Goal: Check status

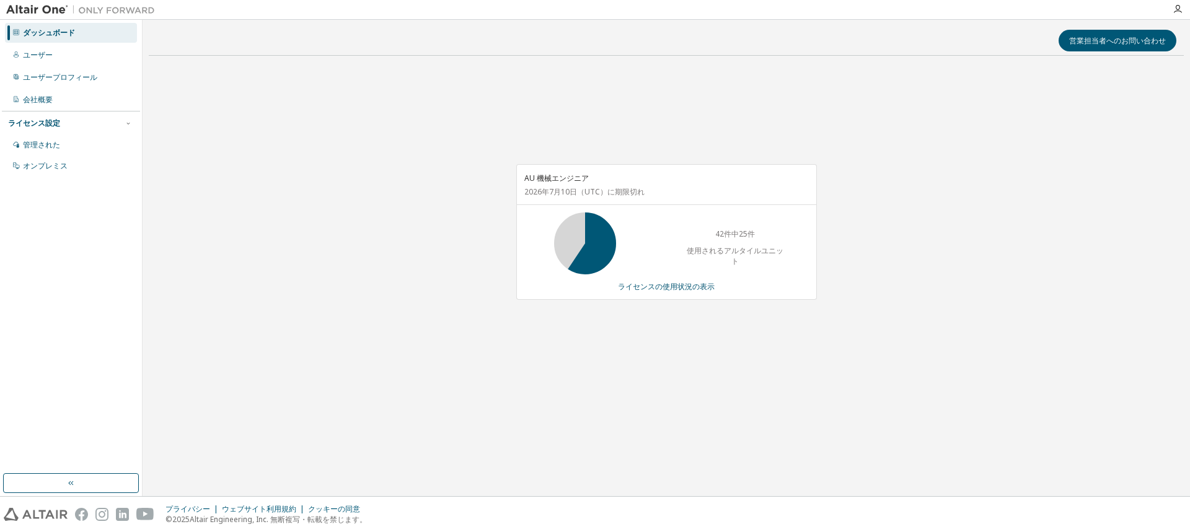
click at [316, 210] on div "AU 機械エンジニア [DATE] （UTC） に期限切れ 42件中25件 使用されるアルタイルユニット ライセンスの使用状況の表示" at bounding box center [666, 239] width 1035 height 346
click at [678, 288] on font "ライセンスの使用状況の表示" at bounding box center [666, 286] width 97 height 11
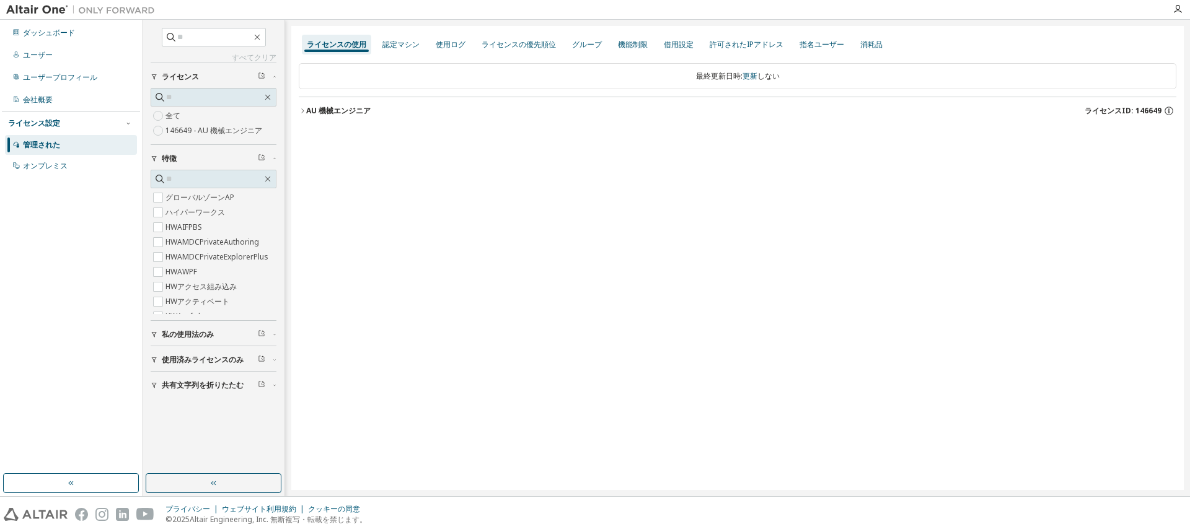
click at [321, 115] on font "AU 機械エンジニア" at bounding box center [338, 110] width 64 height 11
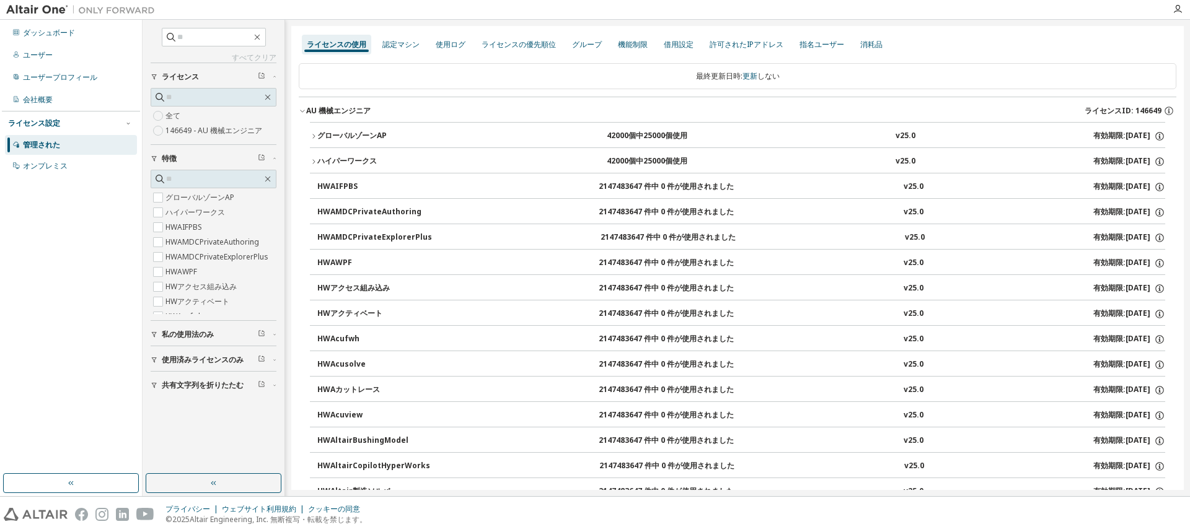
click at [322, 137] on font "グローバルゾーンAP" at bounding box center [351, 135] width 69 height 11
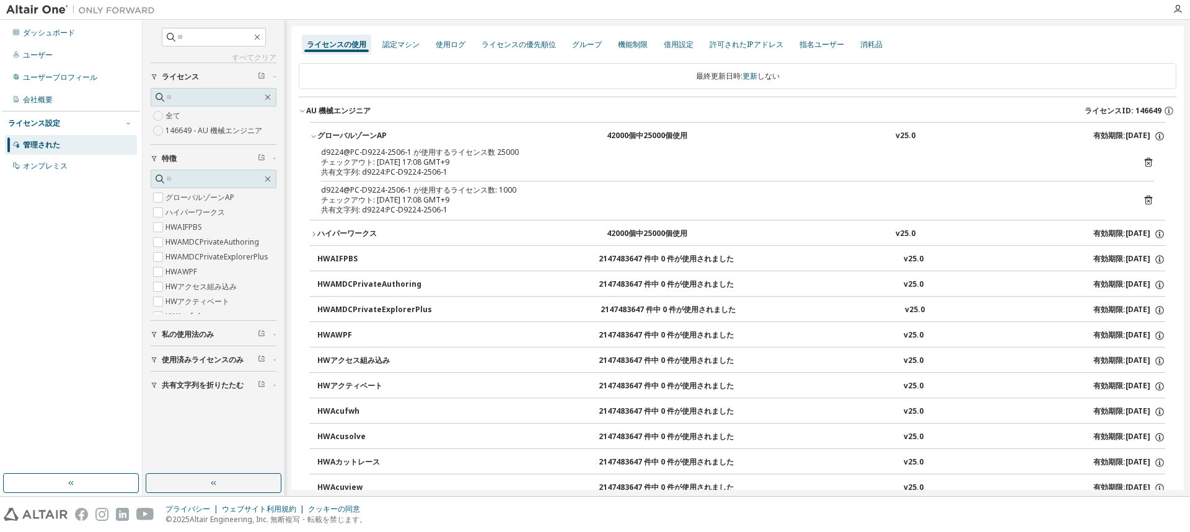
click at [325, 232] on font "ハイパーワークス" at bounding box center [346, 233] width 59 height 11
